Goal: Navigation & Orientation: Find specific page/section

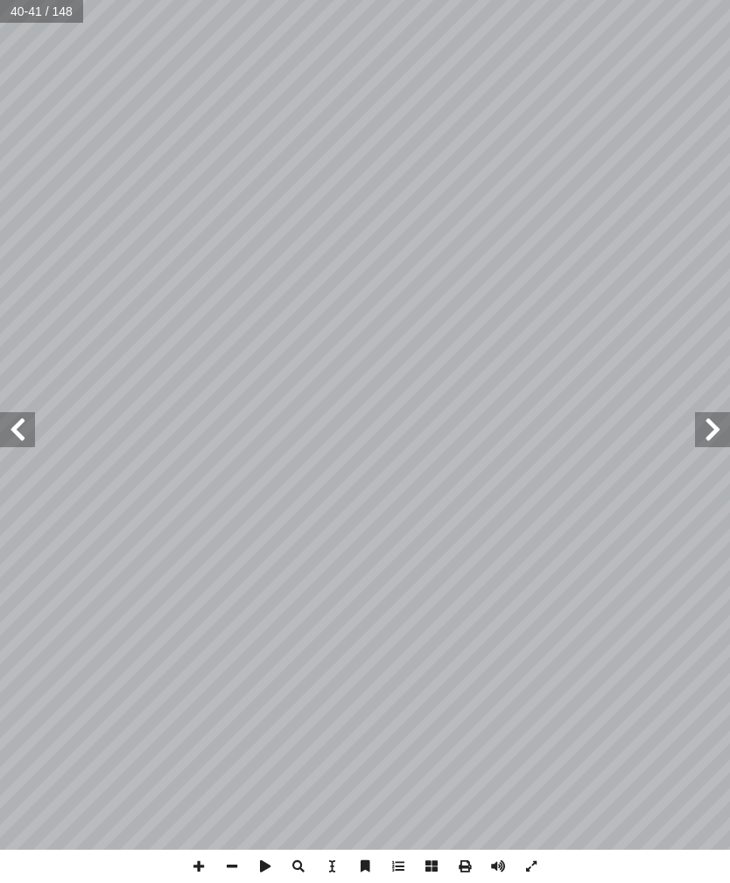
click at [719, 423] on span at bounding box center [712, 429] width 35 height 35
click at [708, 417] on span at bounding box center [712, 429] width 35 height 35
click at [717, 422] on span at bounding box center [712, 429] width 35 height 35
click at [29, 446] on span at bounding box center [17, 429] width 35 height 35
click at [23, 433] on span at bounding box center [17, 429] width 35 height 35
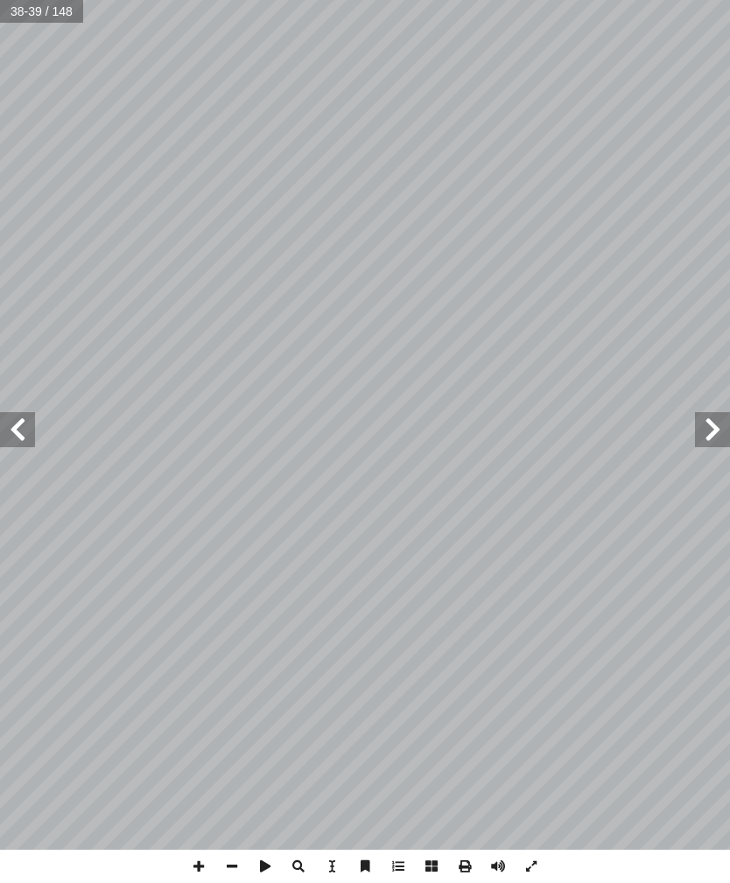
click at [11, 436] on span at bounding box center [17, 429] width 35 height 35
click at [34, 424] on span at bounding box center [17, 429] width 35 height 35
click at [28, 430] on span at bounding box center [17, 429] width 35 height 35
click at [13, 446] on span at bounding box center [17, 429] width 35 height 35
click at [706, 418] on span at bounding box center [712, 429] width 35 height 35
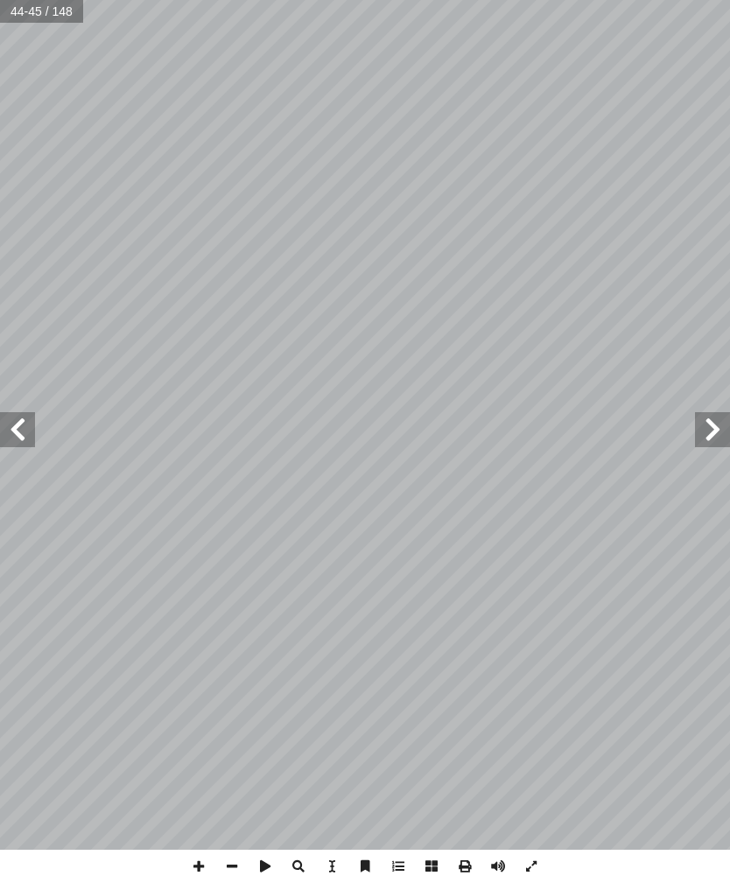
click at [718, 427] on span at bounding box center [712, 429] width 35 height 35
click at [696, 433] on span at bounding box center [712, 429] width 35 height 35
click at [10, 437] on span at bounding box center [17, 429] width 35 height 35
